Goal: Transaction & Acquisition: Purchase product/service

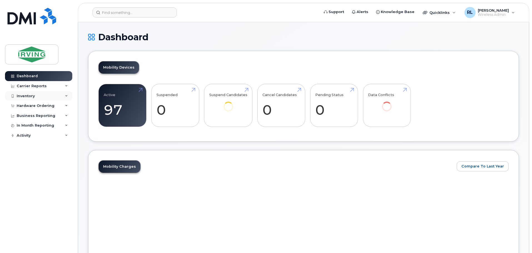
click at [24, 96] on div "Inventory" at bounding box center [26, 96] width 18 height 4
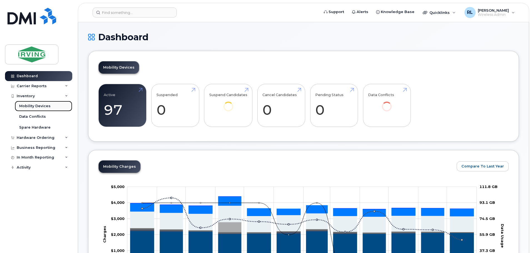
click at [23, 105] on div "Mobility Devices" at bounding box center [34, 106] width 31 height 5
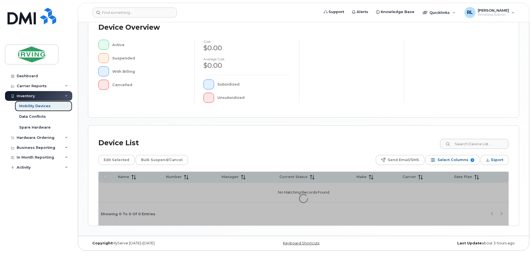
scroll to position [129, 0]
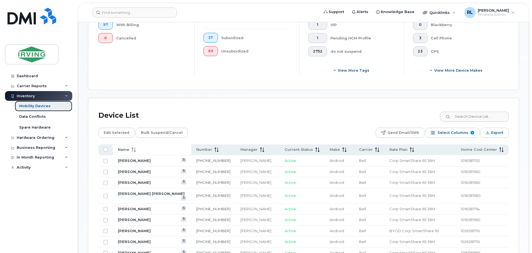
scroll to position [199, 0]
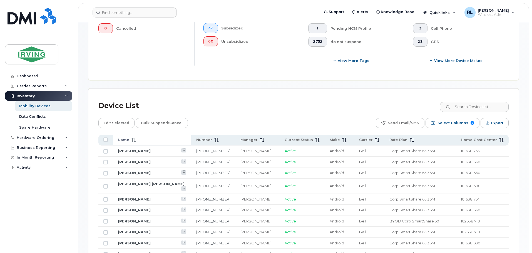
click at [135, 138] on icon at bounding box center [135, 140] width 1 height 4
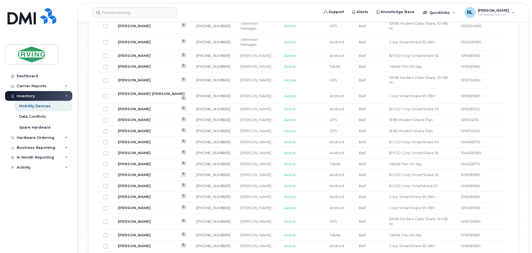
scroll to position [688, 0]
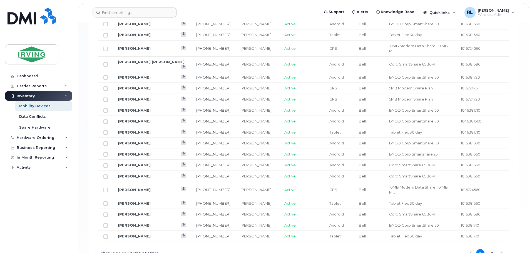
click at [492, 249] on button "2" at bounding box center [492, 253] width 8 height 8
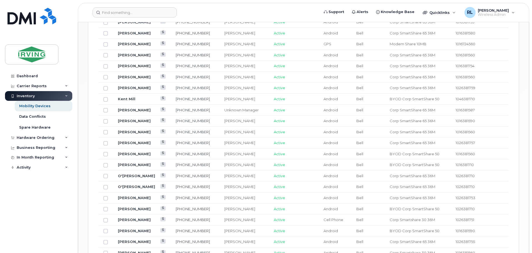
scroll to position [334, 0]
click at [136, 124] on link "[PERSON_NAME]" at bounding box center [134, 126] width 33 height 4
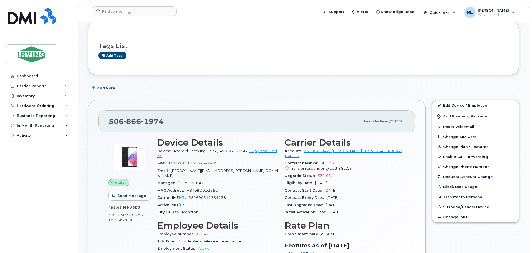
scroll to position [102, 0]
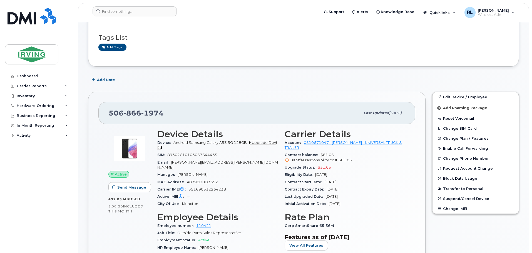
click at [262, 142] on link "+ Upgrade Device" at bounding box center [217, 145] width 120 height 9
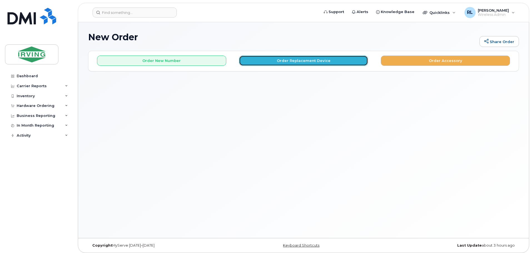
click at [302, 60] on button "Order Replacement Device" at bounding box center [303, 61] width 129 height 10
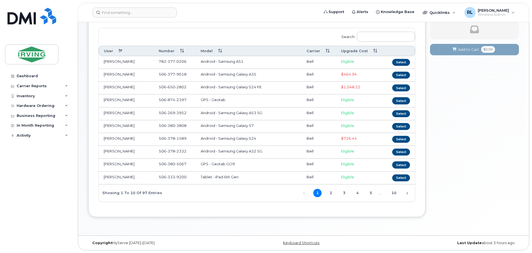
scroll to position [56, 0]
click at [358, 193] on link "4" at bounding box center [357, 193] width 8 height 8
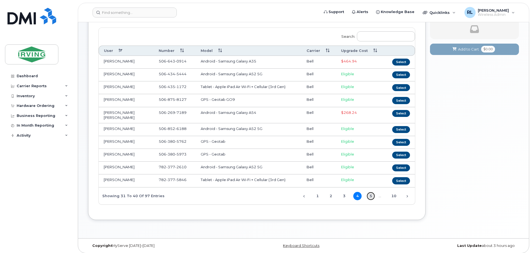
click at [371, 193] on link "5" at bounding box center [371, 196] width 8 height 8
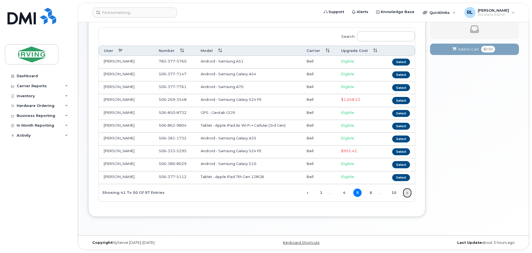
click at [408, 193] on link "Next" at bounding box center [407, 193] width 8 height 8
click at [407, 193] on link "Next" at bounding box center [407, 193] width 8 height 8
click at [401, 62] on button "Select" at bounding box center [401, 62] width 18 height 7
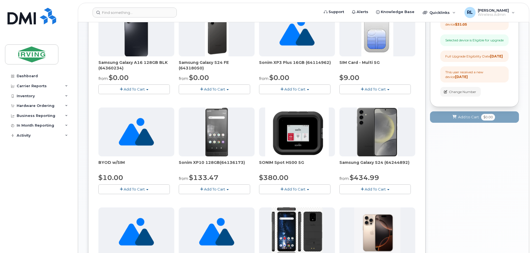
scroll to position [117, 0]
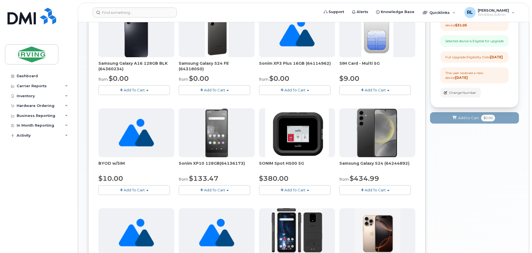
click at [215, 88] on span "Add To Cart" at bounding box center [214, 90] width 21 height 4
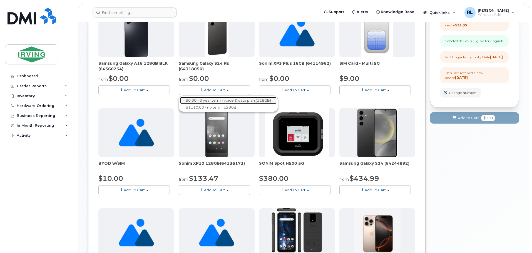
click at [224, 98] on link "$0.00 - 3 year term - voice & data plan (128GB)" at bounding box center [228, 100] width 96 height 7
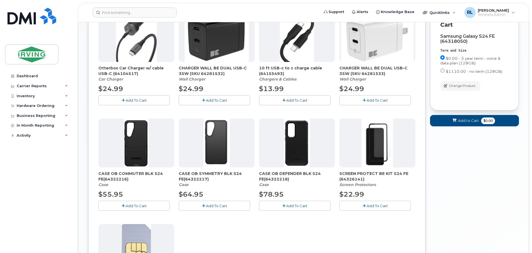
scroll to position [227, 0]
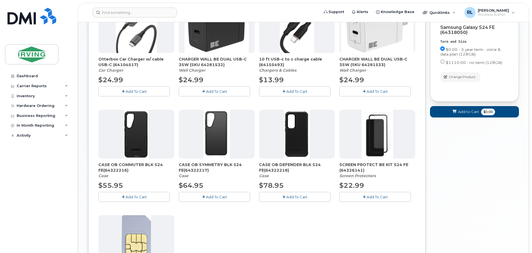
click at [134, 195] on span "Add To Cart" at bounding box center [136, 197] width 21 height 4
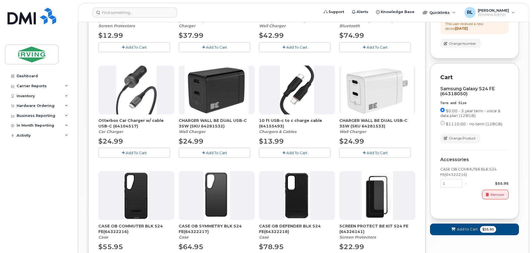
scroll to position [167, 0]
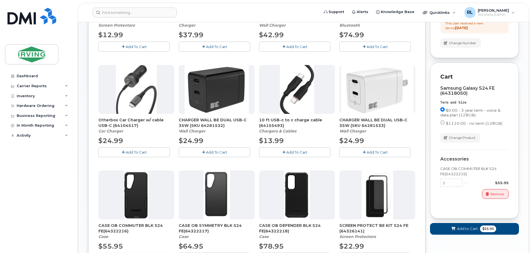
click at [214, 150] on span "Add To Cart" at bounding box center [216, 152] width 21 height 4
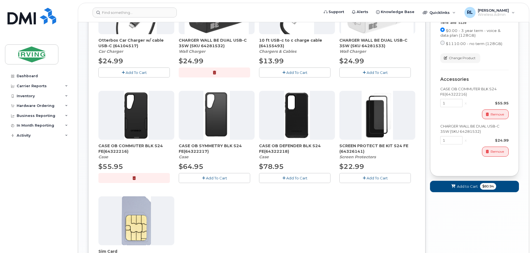
scroll to position [249, 0]
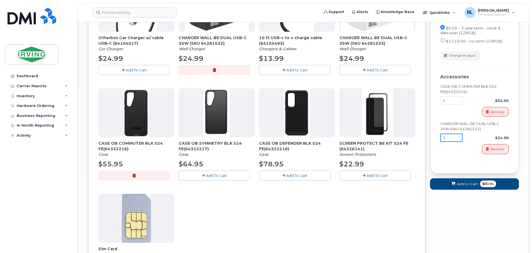
drag, startPoint x: 451, startPoint y: 147, endPoint x: 442, endPoint y: 148, distance: 9.0
click at [442, 142] on input "1" at bounding box center [451, 138] width 22 height 8
type input "4"
click at [467, 154] on div "Remove" at bounding box center [474, 149] width 68 height 10
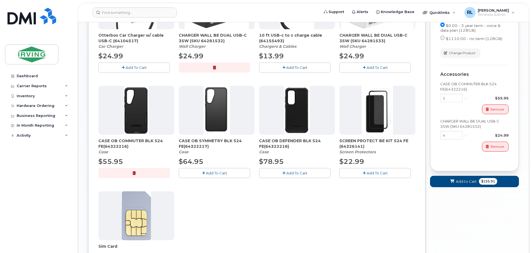
scroll to position [193, 0]
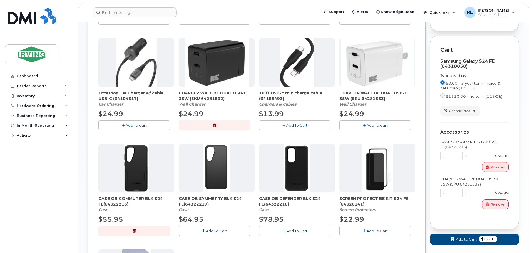
click at [291, 122] on button "Add To Cart" at bounding box center [294, 125] width 71 height 10
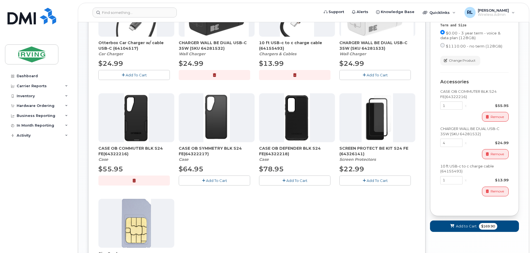
scroll to position [251, 0]
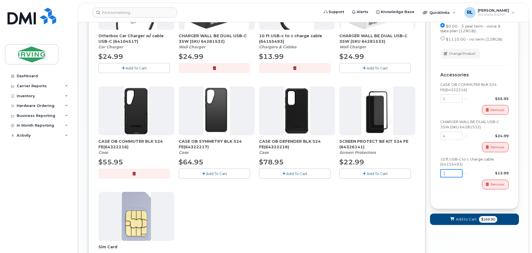
drag, startPoint x: 450, startPoint y: 183, endPoint x: 438, endPoint y: 184, distance: 12.0
click at [438, 184] on div "Cart Samsung Galaxy S24 FE (64318050) Term and Size $0.00 - 3 year term - voice…" at bounding box center [474, 93] width 89 height 231
type input "4"
click at [455, 190] on div "Remove" at bounding box center [474, 185] width 68 height 10
click at [462, 199] on div "Samsung Galaxy S24 FE (64318050) Term and Size $0.00 - 3 year term - voice & da…" at bounding box center [474, 98] width 68 height 202
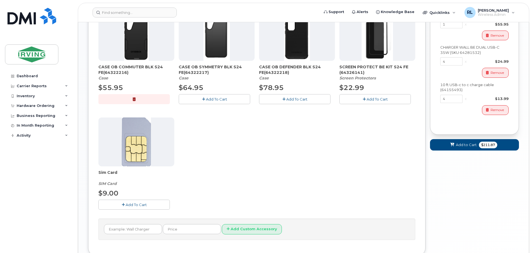
scroll to position [338, 0]
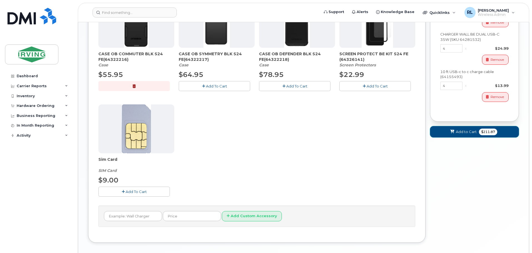
click at [462, 135] on span "Add to Cart" at bounding box center [466, 131] width 21 height 5
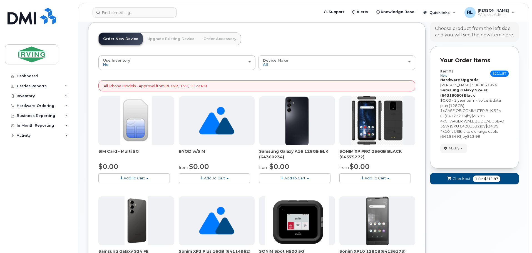
scroll to position [35, 0]
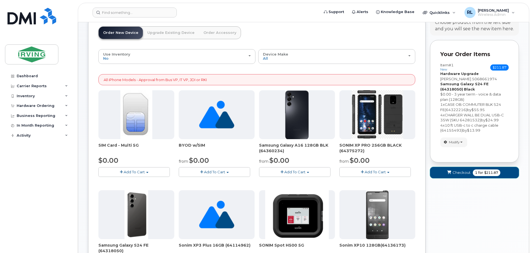
click at [459, 172] on span "Checkout" at bounding box center [462, 172] width 18 height 5
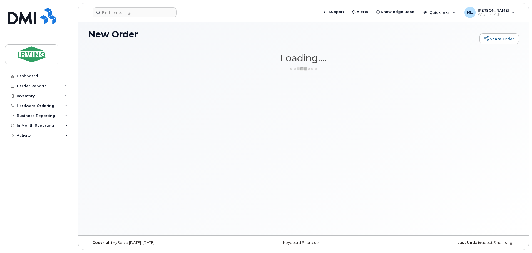
scroll to position [3, 0]
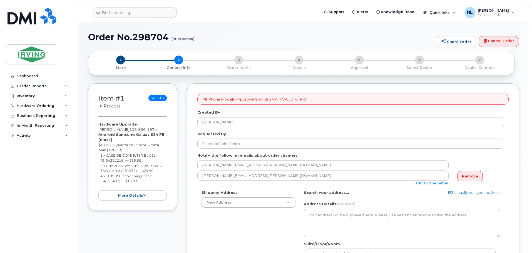
select select
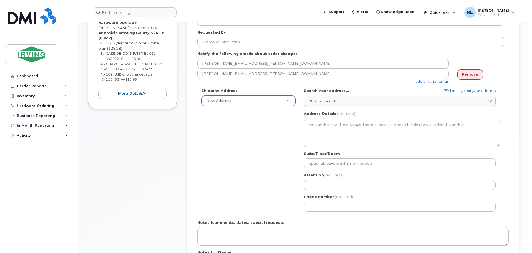
scroll to position [134, 0]
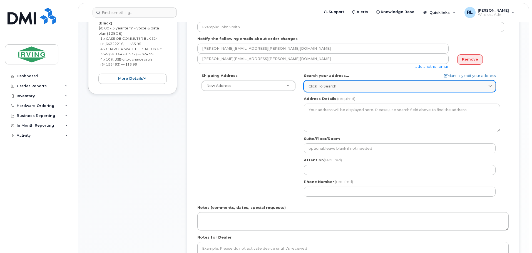
click at [324, 86] on span "Click to search" at bounding box center [323, 86] width 28 height 5
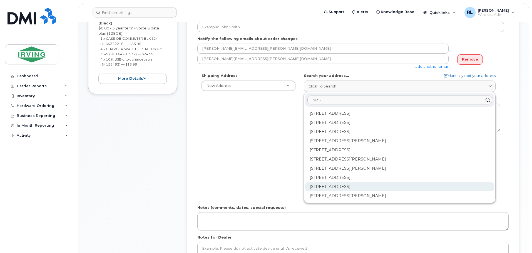
type input "925"
click at [353, 185] on div "925 Champlain St Dieppe NB E1A 5T6" at bounding box center [399, 186] width 189 height 9
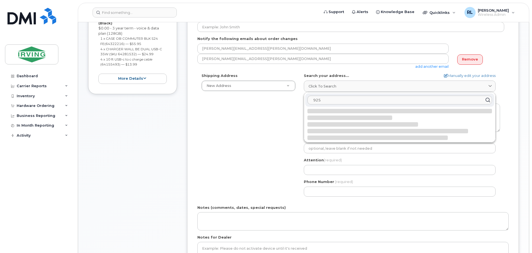
select select
type textarea "925 Champlain St DIEPPE NB E1A 5T6 CANADA"
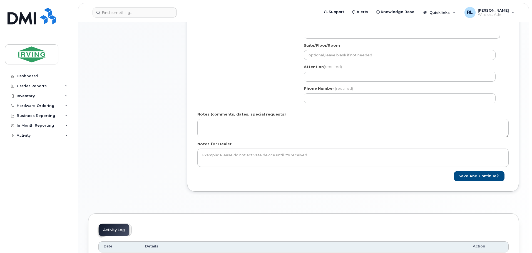
scroll to position [235, 0]
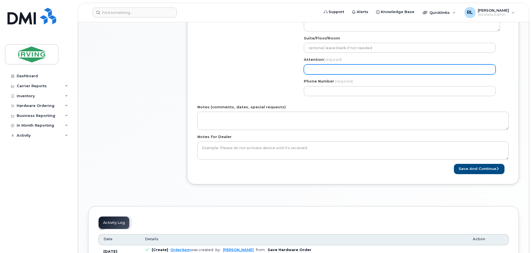
click at [313, 70] on input "Attention (required)" at bounding box center [400, 69] width 192 height 10
type input "[PERSON_NAME]"
select select
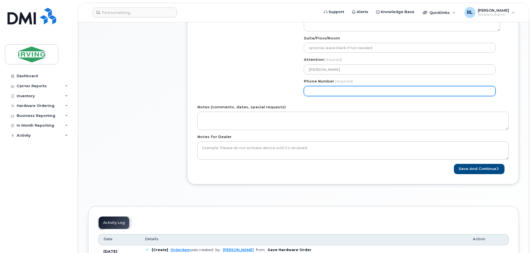
click at [322, 90] on input "Phone Number" at bounding box center [400, 91] width 192 height 10
type input "5063772077"
type input "925 RUE CHAMPLAIN"
select select
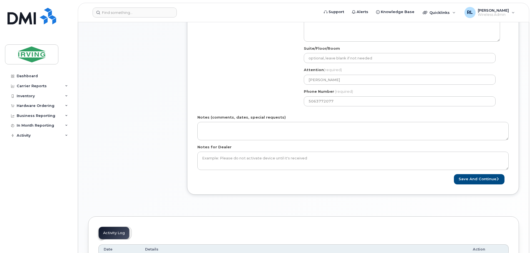
scroll to position [237, 0]
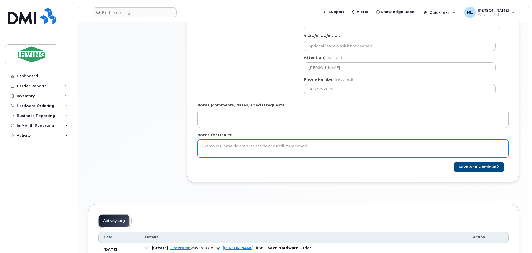
click at [266, 147] on textarea "Notes for Dealer" at bounding box center [352, 149] width 311 height 18
drag, startPoint x: 309, startPoint y: 146, endPoint x: 221, endPoint y: 146, distance: 87.8
click at [223, 146] on textarea "Notes for Dealer" at bounding box center [352, 149] width 311 height 18
click at [220, 146] on textarea "Notes for Dealer" at bounding box center [352, 149] width 311 height 18
click at [219, 145] on textarea "Notes for Dealer" at bounding box center [352, 149] width 311 height 18
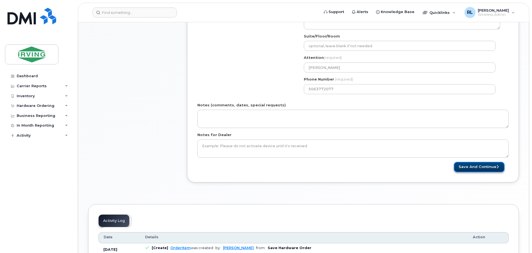
click at [472, 166] on button "Save and Continue" at bounding box center [479, 167] width 51 height 10
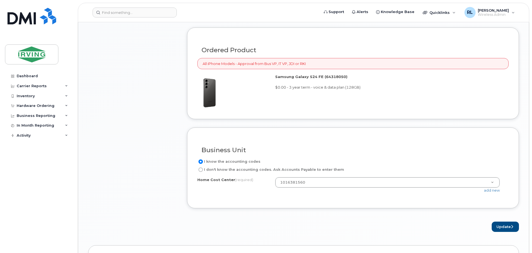
scroll to position [514, 0]
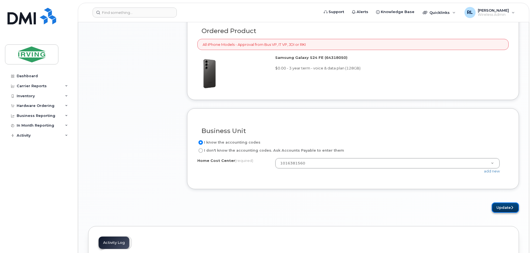
click at [503, 208] on button "Update" at bounding box center [505, 208] width 27 height 10
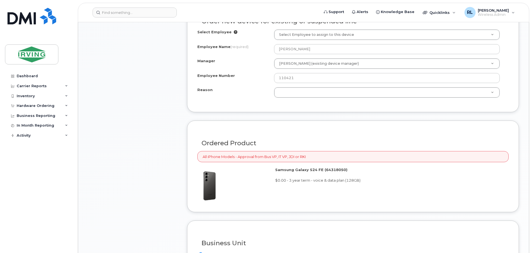
scroll to position [400, 0]
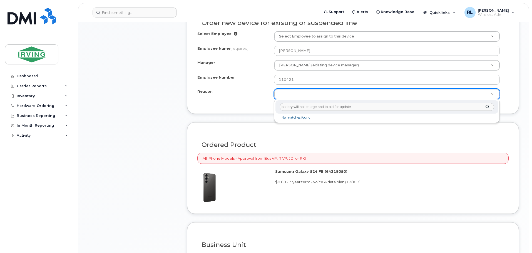
type input "battery will not charge and to old for updates"
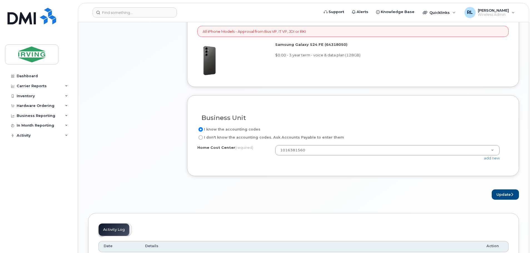
scroll to position [363, 0]
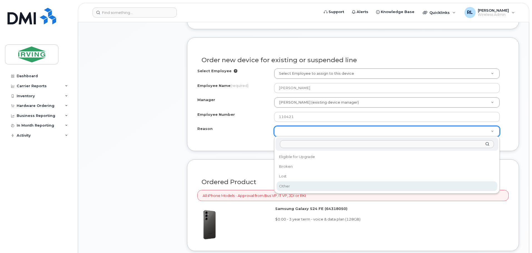
select select "other"
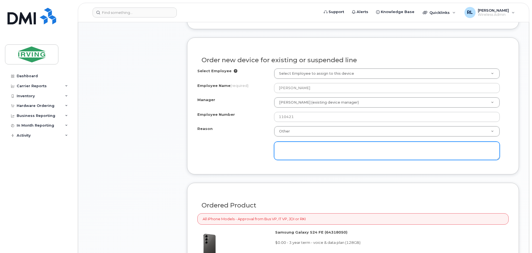
click at [294, 147] on textarea at bounding box center [387, 151] width 226 height 18
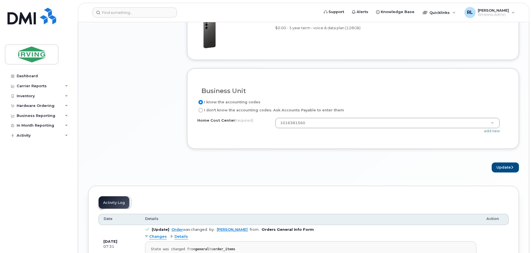
scroll to position [580, 0]
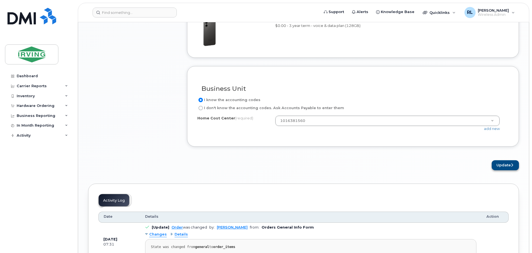
type textarea "battery bad and to old to update to standards"
click at [508, 165] on button "Update" at bounding box center [505, 165] width 27 height 10
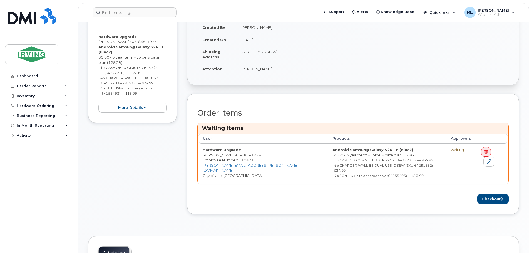
scroll to position [130, 0]
click at [488, 193] on button "Checkout" at bounding box center [492, 198] width 31 height 10
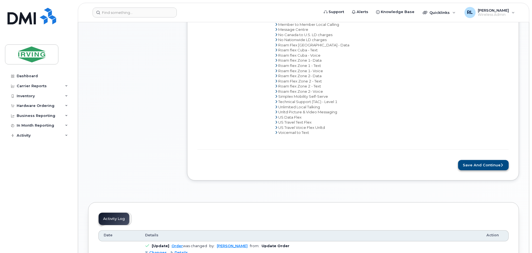
scroll to position [339, 0]
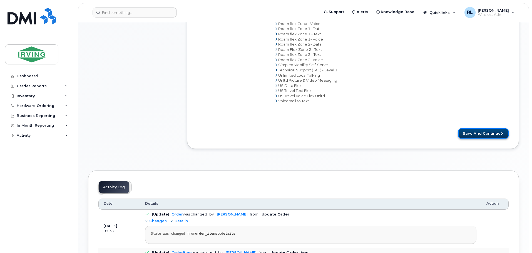
click at [481, 131] on button "Save and Continue" at bounding box center [483, 133] width 51 height 10
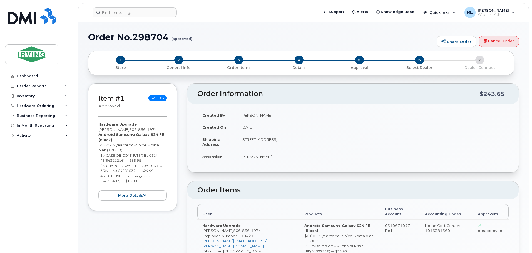
radio input "true"
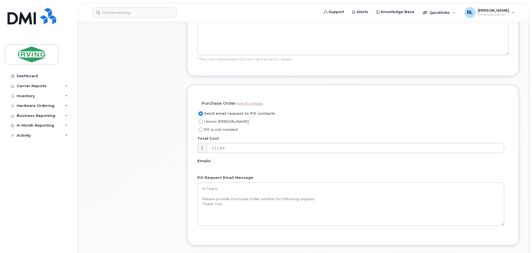
scroll to position [388, 0]
click at [202, 117] on input "I know PO" at bounding box center [200, 119] width 4 height 4
radio input "true"
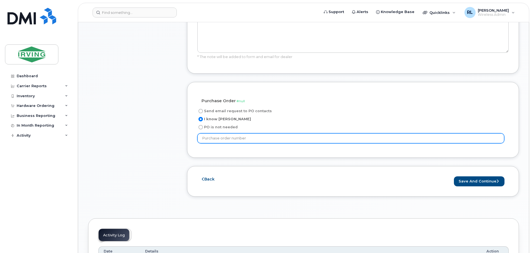
click at [210, 133] on input "text" at bounding box center [350, 138] width 307 height 10
type input "ZA101003057"
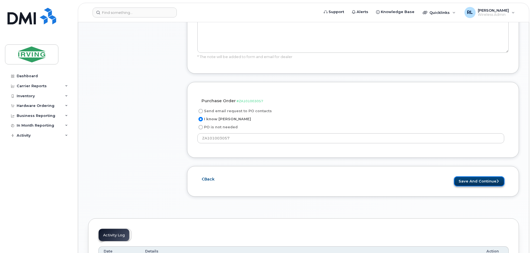
click at [476, 177] on button "Save and Continue" at bounding box center [479, 182] width 51 height 10
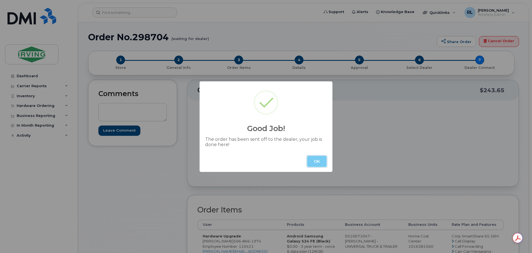
click at [316, 159] on button "OK" at bounding box center [316, 161] width 19 height 11
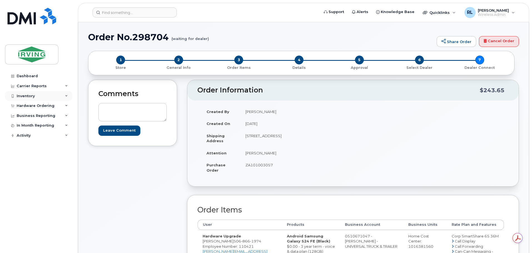
click at [28, 95] on div "Inventory" at bounding box center [26, 96] width 18 height 4
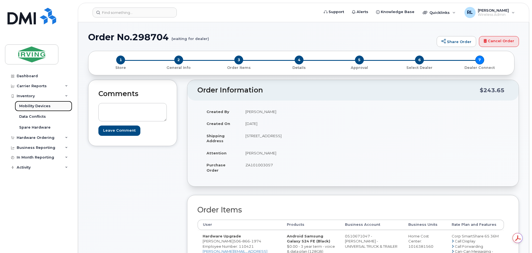
click at [33, 105] on div "Mobility Devices" at bounding box center [34, 106] width 31 height 5
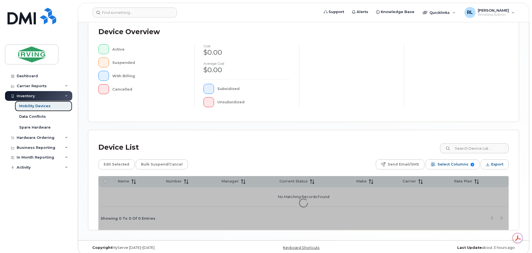
scroll to position [129, 0]
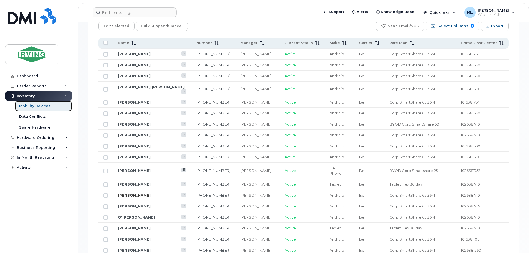
scroll to position [299, 0]
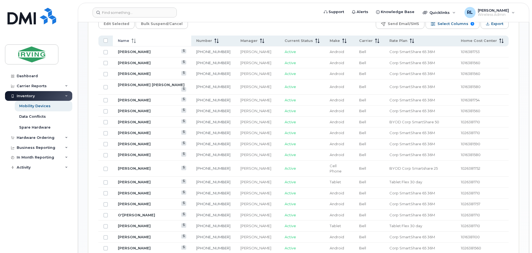
click at [132, 39] on icon at bounding box center [132, 41] width 1 height 4
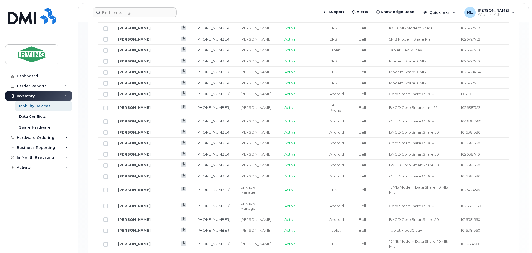
scroll to position [688, 0]
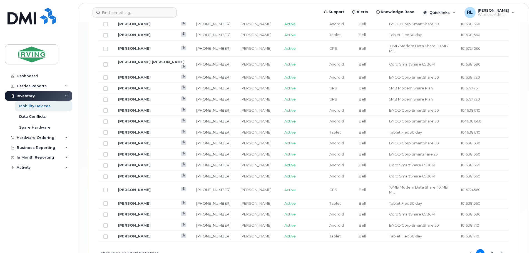
click at [492, 249] on button "2" at bounding box center [492, 253] width 8 height 8
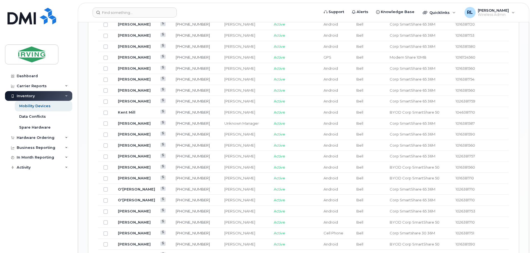
scroll to position [391, 0]
click at [137, 67] on link "[PERSON_NAME]" at bounding box center [134, 69] width 33 height 4
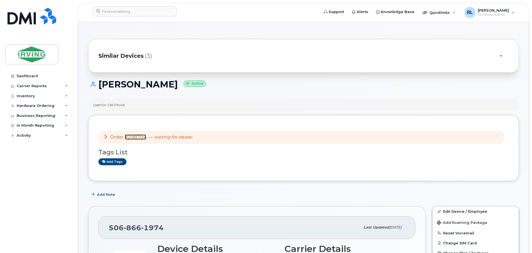
click at [134, 137] on link "#298704" at bounding box center [135, 137] width 21 height 5
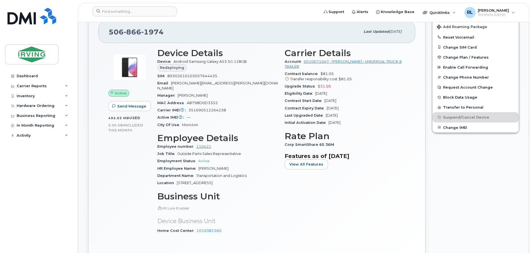
scroll to position [180, 0]
